Goal: Task Accomplishment & Management: Manage account settings

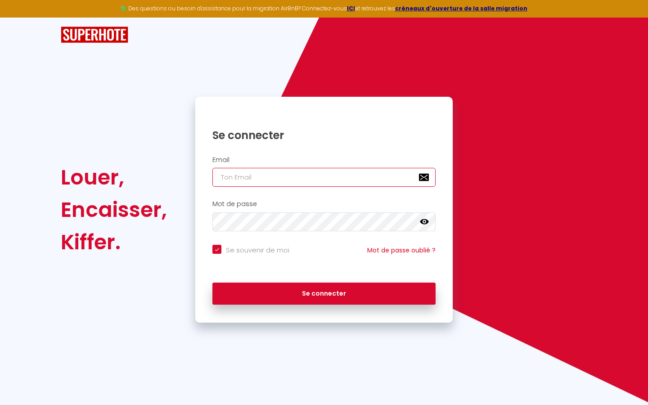
type input "s"
checkbox input "true"
type input "su"
checkbox input "true"
type input "sup"
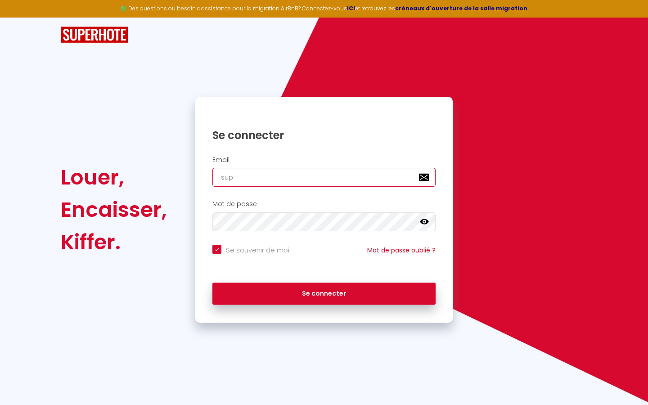
checkbox input "true"
type input "supe"
checkbox input "true"
type input "super"
checkbox input "true"
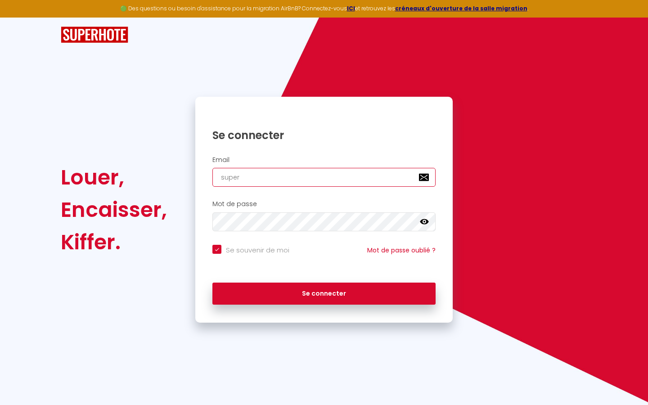
type input "superb"
checkbox input "true"
type input "superbo"
checkbox input "true"
type input "superbor"
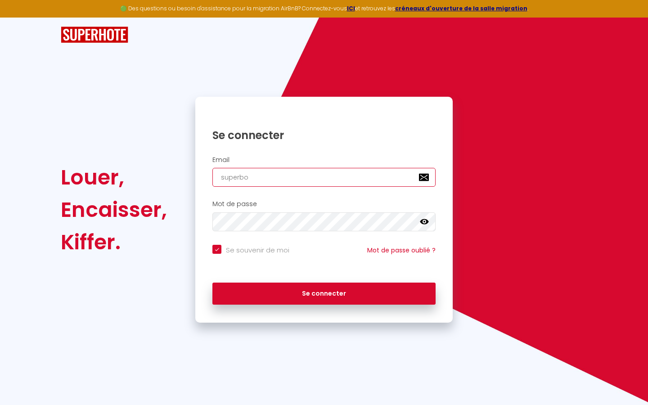
checkbox input "true"
type input "superbord"
checkbox input "true"
type input "superborde"
checkbox input "true"
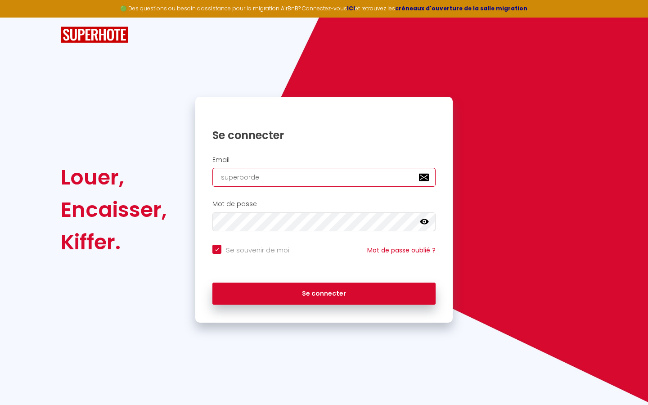
type input "superbordea"
checkbox input "true"
type input "superbordeau"
checkbox input "true"
type input "superbordeaux"
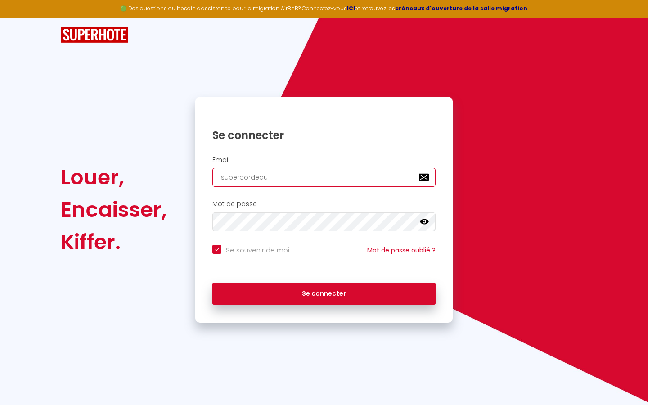
checkbox input "true"
type input "superbordeaux@"
checkbox input "true"
type input "superbordeaux@g"
checkbox input "true"
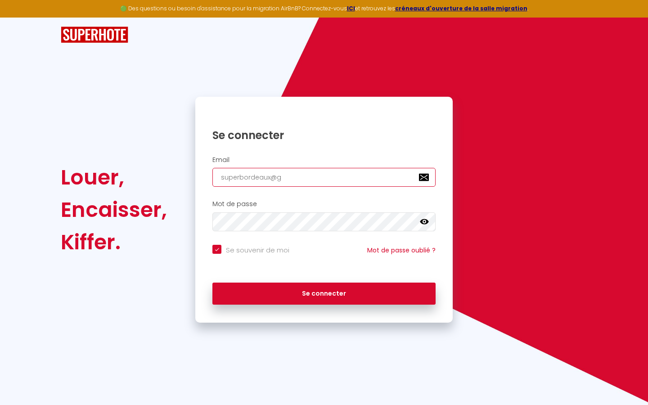
type input "superbordeaux@gm"
checkbox input "true"
type input "superbordeaux@gma"
checkbox input "true"
type input "superbordeaux@gmai"
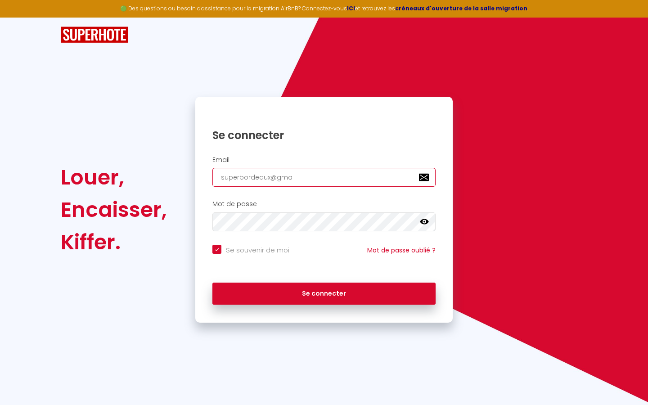
checkbox input "true"
type input "[EMAIL_ADDRESS]"
checkbox input "true"
type input "[EMAIL_ADDRESS]."
checkbox input "true"
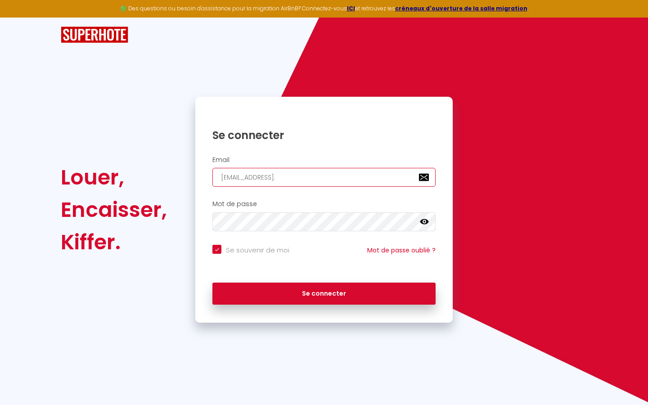
type input "superbordeaux@gmail.c"
checkbox input "true"
type input "[EMAIL_ADDRESS][DOMAIN_NAME]"
checkbox input "true"
type input "[EMAIL_ADDRESS][DOMAIN_NAME]"
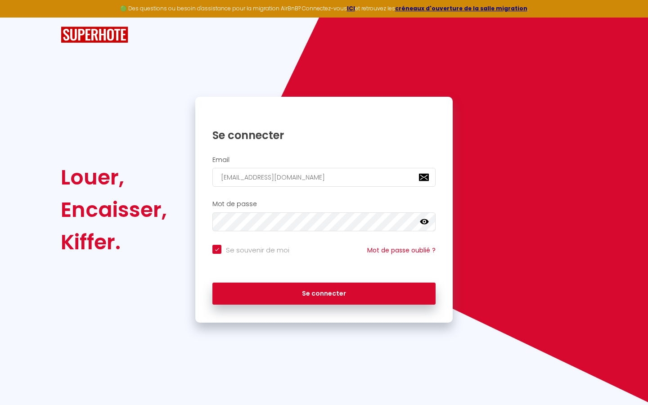
checkbox input "true"
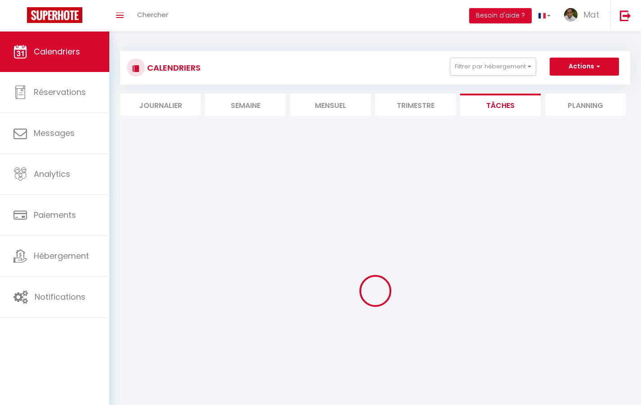
select select
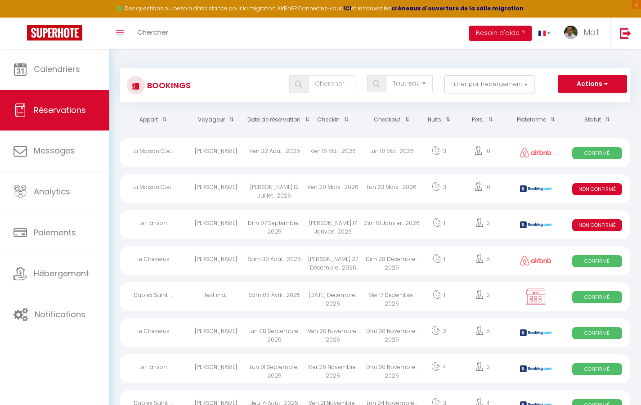
select select "message"
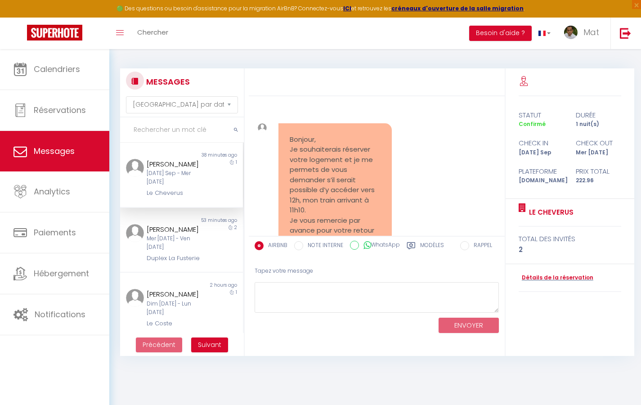
scroll to position [3540, 0]
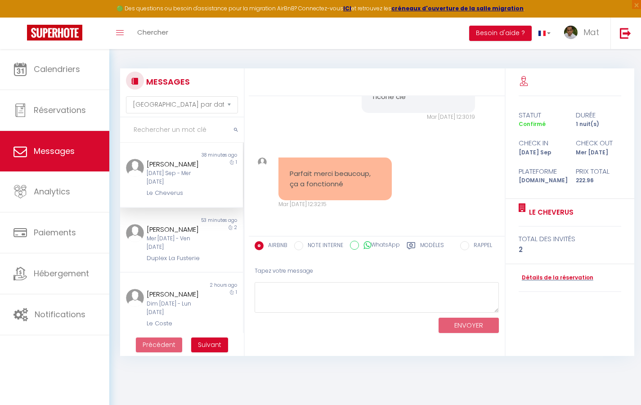
select select "2025"
select select "9"
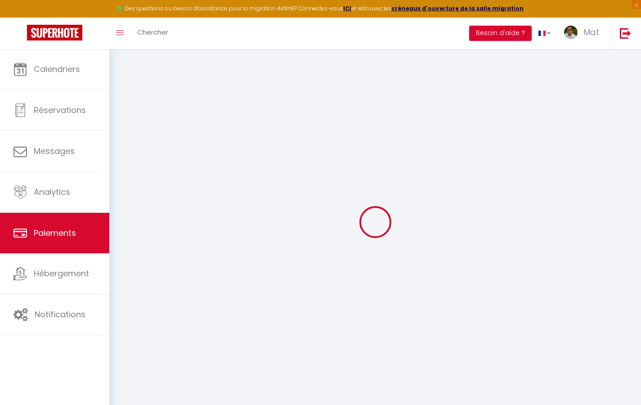
select select "2"
select select "0"
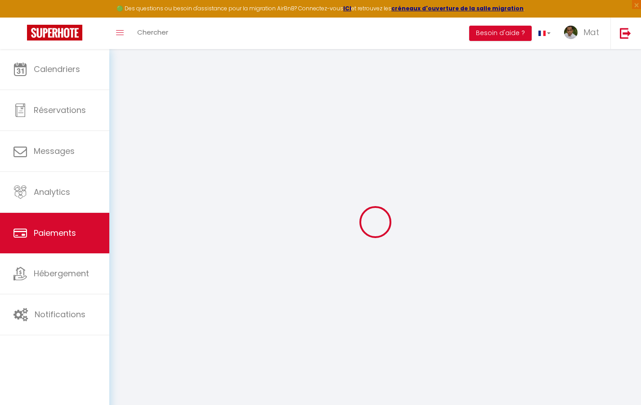
select select "0"
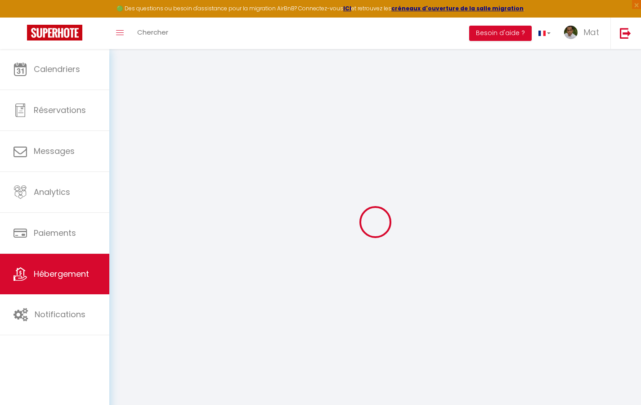
checkbox input "true"
checkbox input "false"
